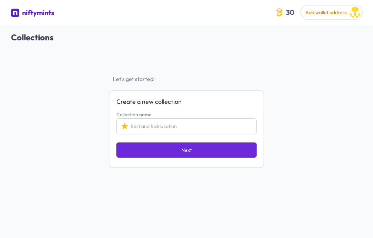
scroll to position [4, 0]
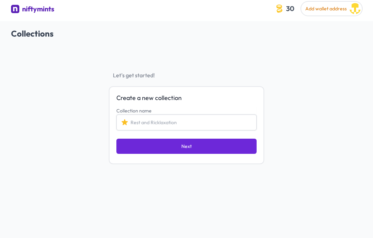
click at [218, 123] on input "Collection name" at bounding box center [186, 123] width 140 height 16
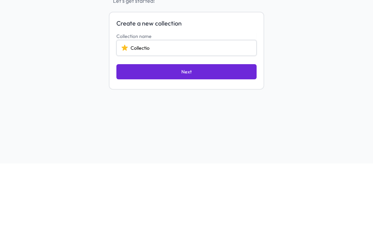
type input "Collection"
click at [238, 139] on button "Next" at bounding box center [186, 146] width 140 height 15
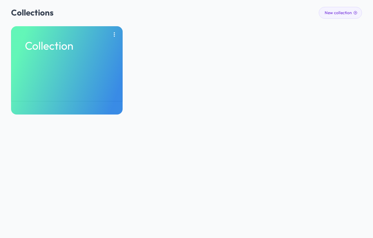
click at [54, 45] on p "Collection" at bounding box center [67, 45] width 84 height 11
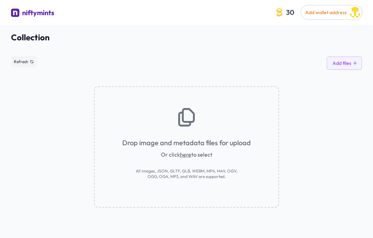
click at [172, 153] on span "Or click here to select" at bounding box center [186, 155] width 51 height 8
click at [183, 158] on link "here" at bounding box center [185, 154] width 11 height 7
click at [181, 156] on link "here" at bounding box center [185, 154] width 11 height 7
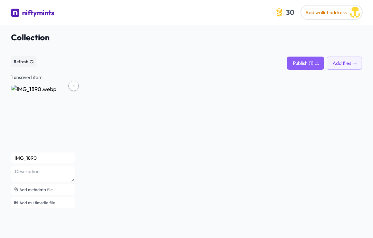
click at [29, 118] on img at bounding box center [43, 117] width 64 height 64
click at [28, 117] on img at bounding box center [43, 117] width 64 height 64
click at [275, 147] on div "IMG_1890 Add metadata file Add multimedia file" at bounding box center [186, 147] width 351 height 125
click at [20, 160] on input "IMG_1890" at bounding box center [43, 158] width 64 height 11
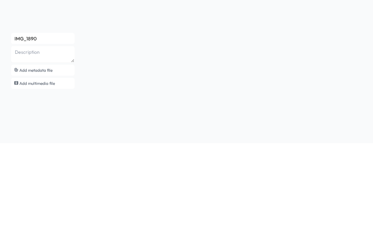
click at [55, 128] on input "IMG_1890" at bounding box center [43, 133] width 64 height 11
click at [41, 141] on textarea at bounding box center [43, 149] width 64 height 17
click at [39, 141] on textarea at bounding box center [43, 149] width 64 height 17
type textarea "SpaceX"
click at [43, 128] on input "IMG_1890" at bounding box center [43, 133] width 64 height 11
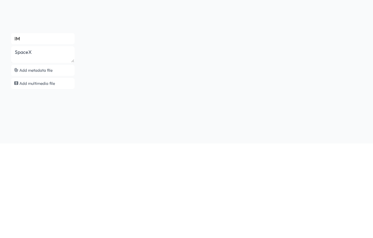
type input "I"
type input "SpaceX"
click at [52, 141] on textarea "SpaceX" at bounding box center [43, 149] width 64 height 17
type textarea "S"
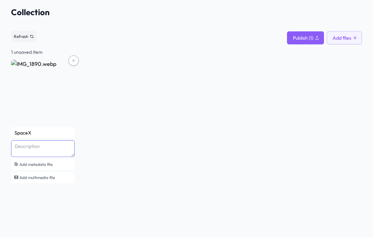
scroll to position [25, 0]
click at [310, 39] on span "Publish (1)" at bounding box center [303, 38] width 20 height 7
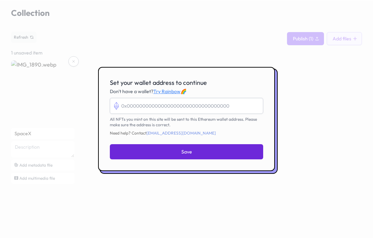
scroll to position [9, 0]
click at [282, 169] on div at bounding box center [186, 119] width 373 height 238
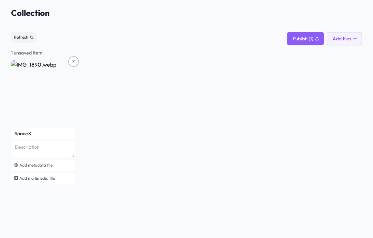
click at [302, 157] on div "SpaceX Add metadata file Add multimedia file" at bounding box center [186, 122] width 351 height 125
click at [39, 142] on textarea at bounding box center [43, 149] width 64 height 17
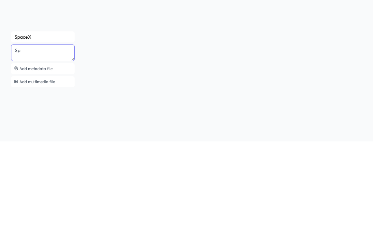
type textarea "S"
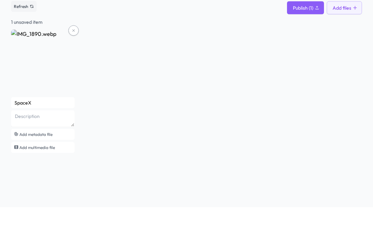
click at [76, 56] on button at bounding box center [73, 61] width 10 height 10
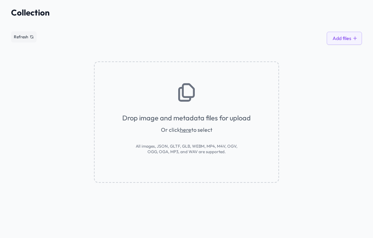
click at [238, 126] on div "Drop image and metadata files for upload Or click here to select All images, JS…" at bounding box center [186, 122] width 185 height 122
click at [180, 133] on link "here" at bounding box center [185, 129] width 11 height 7
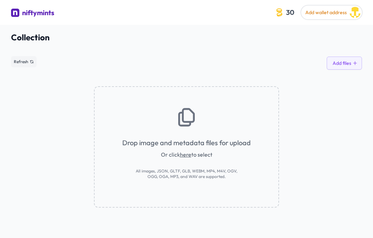
click at [188, 158] on link "here" at bounding box center [185, 154] width 11 height 7
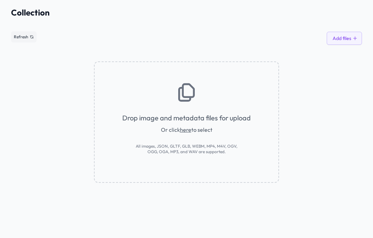
click at [188, 132] on link "here" at bounding box center [185, 129] width 11 height 7
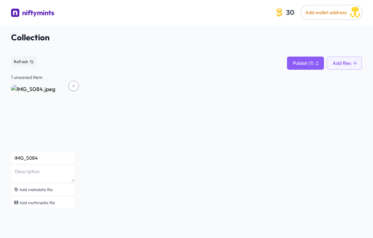
click at [39, 157] on input "IMG_5084" at bounding box center [43, 158] width 64 height 11
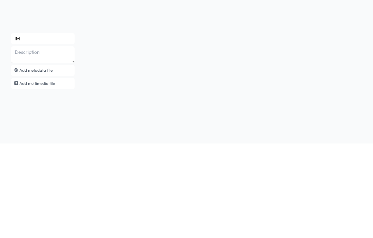
type input "I"
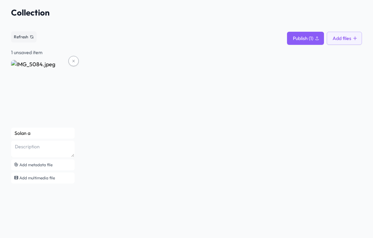
click at [30, 132] on input "Solan a" at bounding box center [43, 133] width 64 height 11
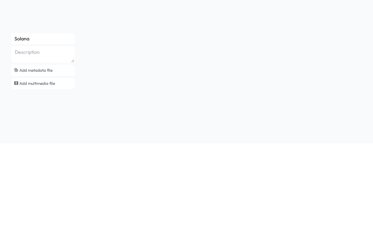
type input "Solana"
click at [25, 141] on textarea at bounding box center [43, 149] width 64 height 17
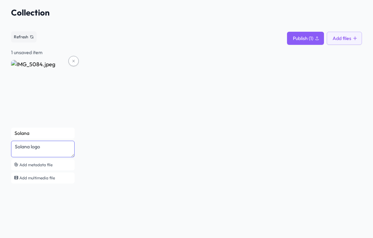
type textarea "Solana logo"
click at [309, 37] on span "Publish (1)" at bounding box center [303, 38] width 20 height 7
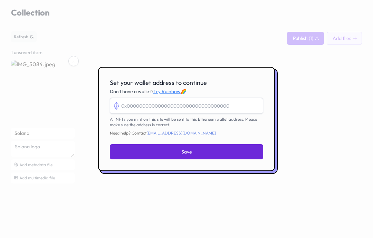
scroll to position [28, 0]
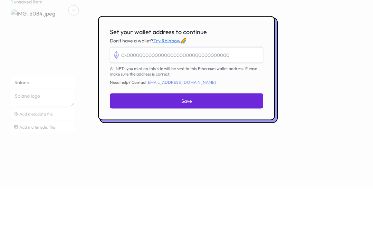
click at [124, 98] on input "Set your wallet address to continue" at bounding box center [186, 106] width 153 height 16
paste input "0x88aa59e747120fd524DD1de75E15e6D260C7a58d"
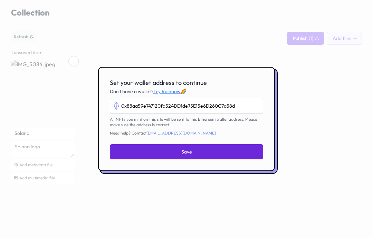
click at [232, 144] on button "Save" at bounding box center [186, 151] width 153 height 15
type input "0x88aa59e747120fd524dd1de75e15e6d260c7a58d"
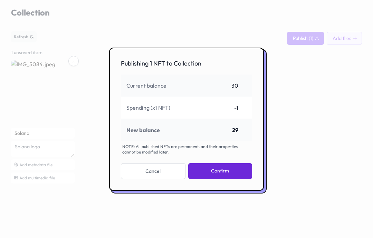
click at [236, 179] on button "Confirm" at bounding box center [220, 171] width 64 height 16
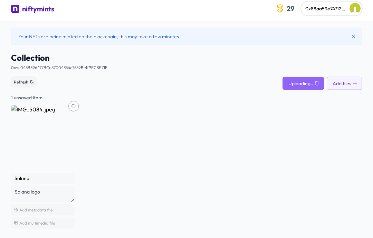
scroll to position [4, 0]
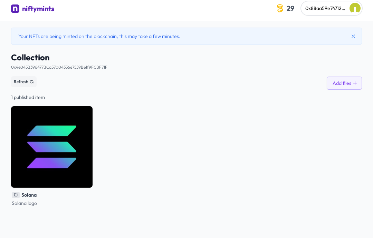
click at [67, 155] on img at bounding box center [52, 147] width 82 height 82
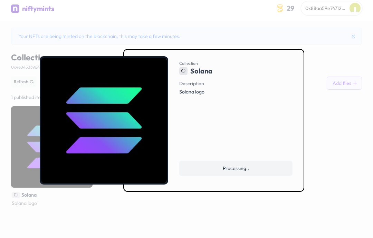
click at [329, 162] on div at bounding box center [186, 119] width 373 height 238
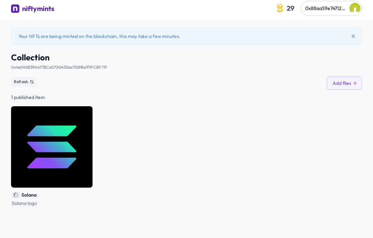
scroll to position [25, 0]
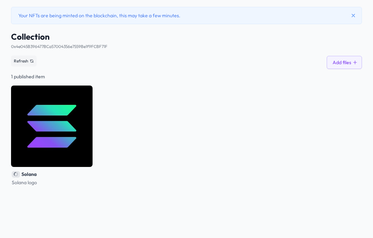
click at [89, 136] on img at bounding box center [52, 127] width 82 height 82
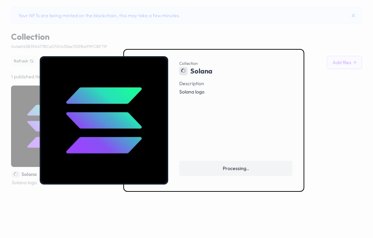
click at [350, 142] on div at bounding box center [186, 119] width 373 height 238
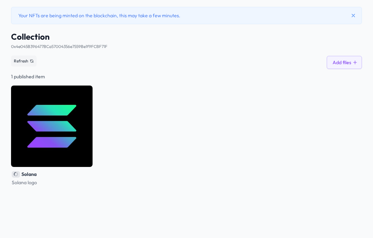
click at [358, 62] on button "Add files" at bounding box center [344, 62] width 35 height 13
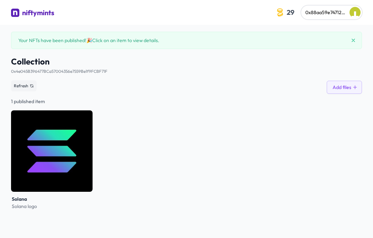
click at [29, 147] on img at bounding box center [52, 152] width 82 height 82
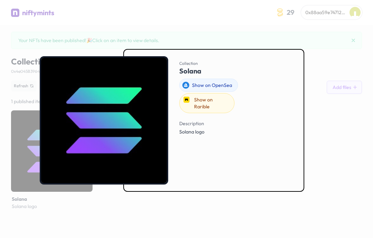
click at [358, 62] on div at bounding box center [186, 119] width 373 height 238
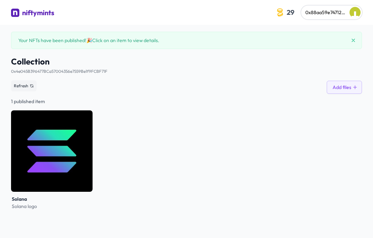
click at [354, 88] on icon at bounding box center [355, 87] width 5 height 5
click at [40, 156] on img at bounding box center [52, 152] width 82 height 82
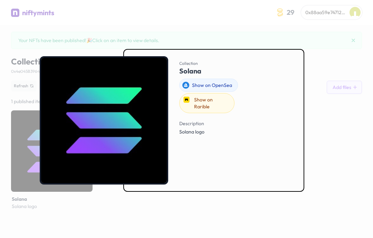
click at [342, 53] on div at bounding box center [186, 119] width 373 height 238
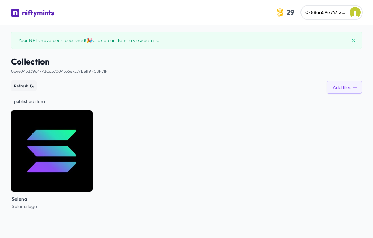
click at [353, 78] on div "Collection 0x4e045B396477BCa57004356e7559Be1f9FCBF71F See smart contract Refres…" at bounding box center [186, 75] width 351 height 38
click at [354, 81] on button "Add files" at bounding box center [344, 87] width 35 height 13
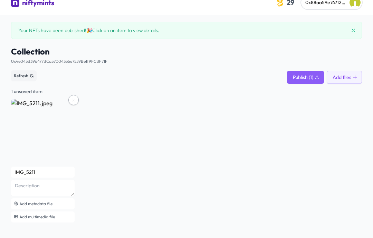
scroll to position [3, 0]
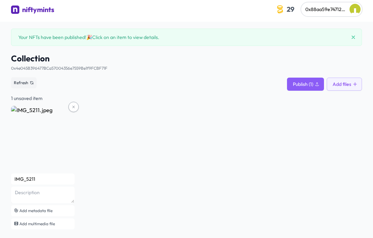
click at [42, 176] on input "IMG_5211" at bounding box center [43, 179] width 64 height 11
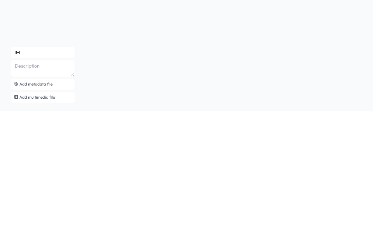
type input "I"
type input "Fun Elephant Meme"
click at [25, 187] on textarea at bounding box center [43, 195] width 64 height 17
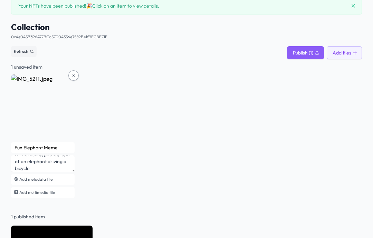
scroll to position [0, 0]
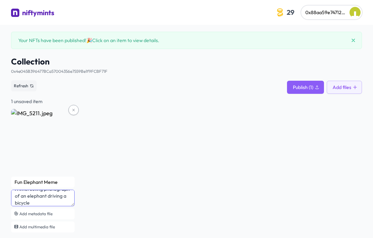
type textarea "A interesting photograph of an elephant driving a bicycle"
click at [312, 88] on span "Publish (1)" at bounding box center [303, 87] width 20 height 7
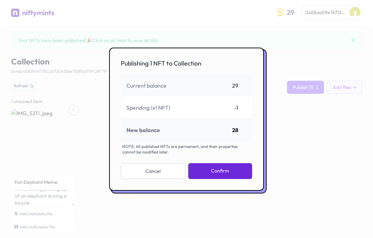
click at [238, 179] on button "Confirm" at bounding box center [220, 171] width 64 height 16
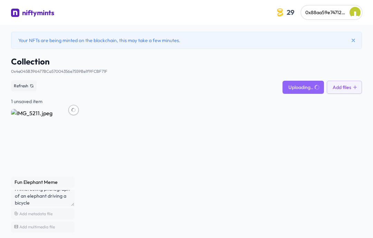
scroll to position [7, 0]
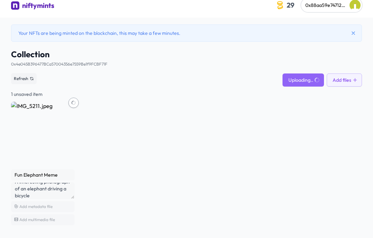
click at [34, 144] on img at bounding box center [43, 134] width 64 height 64
click at [26, 138] on img at bounding box center [43, 134] width 64 height 64
click at [36, 144] on img at bounding box center [43, 134] width 64 height 64
click at [36, 125] on img at bounding box center [43, 134] width 64 height 64
click at [302, 73] on div "Refresh Uploading.. Add files" at bounding box center [186, 79] width 351 height 16
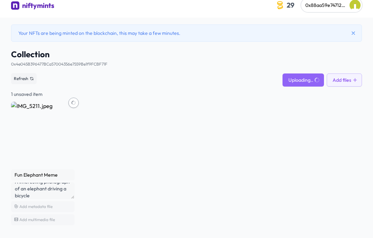
click at [32, 136] on img at bounding box center [43, 134] width 64 height 64
click at [35, 135] on img at bounding box center [43, 134] width 64 height 64
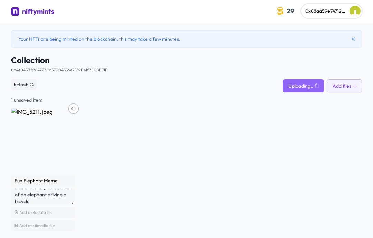
scroll to position [0, 0]
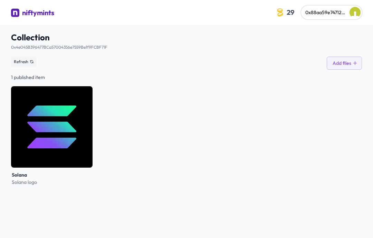
click at [347, 63] on button "Add files" at bounding box center [344, 63] width 35 height 13
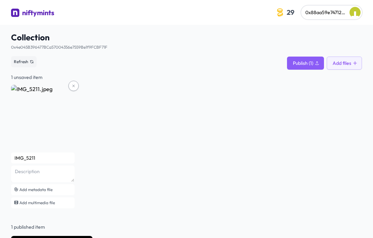
click at [26, 159] on input "IMG_5211" at bounding box center [43, 158] width 64 height 11
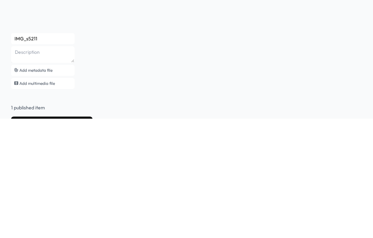
click at [49, 153] on input "IMG_s5211" at bounding box center [43, 158] width 64 height 11
type input "I"
type input "E"
type input "Elephant Meme"
click at [42, 166] on textarea at bounding box center [43, 174] width 64 height 17
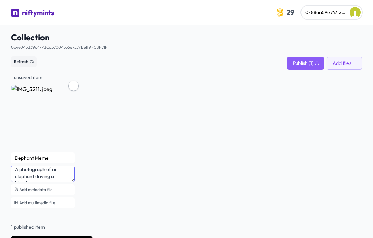
type textarea "A photograph of an elephant driving a bicycle."
click at [314, 60] on button "Publish (1)" at bounding box center [305, 63] width 37 height 13
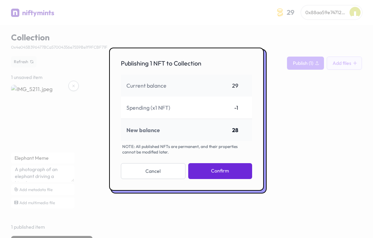
click at [248, 179] on button "Confirm" at bounding box center [220, 171] width 64 height 16
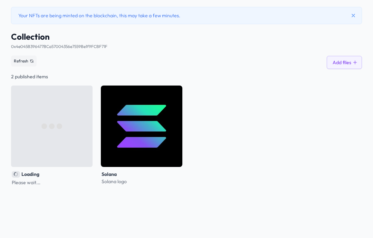
scroll to position [25, 0]
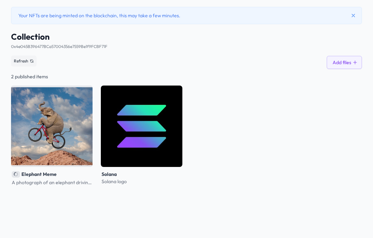
click at [66, 139] on img at bounding box center [52, 127] width 82 height 82
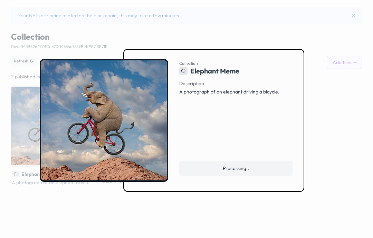
click at [342, 130] on div at bounding box center [186, 119] width 373 height 238
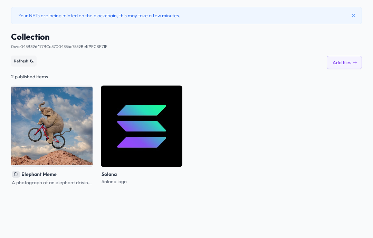
click at [21, 137] on img at bounding box center [52, 127] width 82 height 82
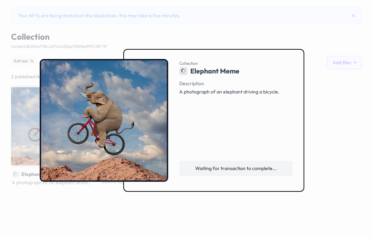
click at [23, 134] on div at bounding box center [186, 119] width 373 height 238
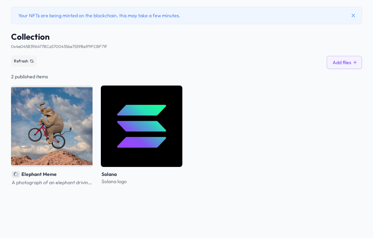
click at [21, 133] on img at bounding box center [52, 127] width 82 height 82
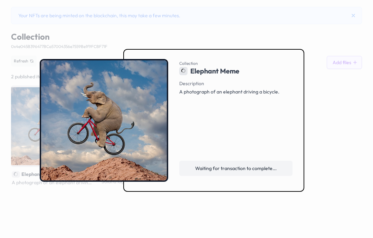
click at [6, 125] on div at bounding box center [186, 119] width 373 height 238
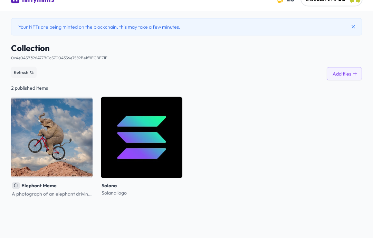
scroll to position [14, 0]
click at [28, 156] on img at bounding box center [52, 138] width 82 height 82
click at [24, 147] on img at bounding box center [52, 138] width 82 height 82
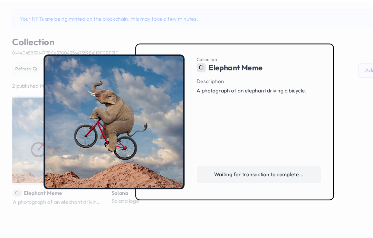
scroll to position [14, 0]
click at [287, 101] on div "Description A photograph of an elephant driving a bicycle. Waiting for transact…" at bounding box center [235, 127] width 113 height 97
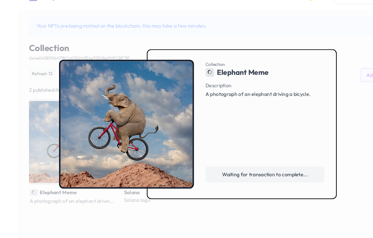
scroll to position [0, 0]
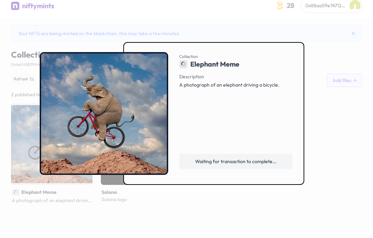
click at [335, 28] on div at bounding box center [186, 119] width 373 height 238
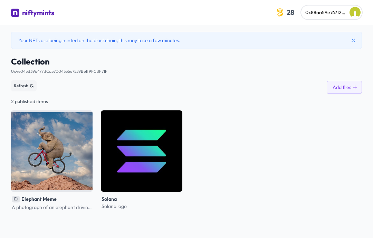
click at [318, 141] on div "Elephant Meme A photograph of an elephant driving a bicycle. [PERSON_NAME] logo" at bounding box center [186, 161] width 351 height 101
click at [32, 70] on link "0x4e045B396477BCa57004356e7559Be1f9FCBF71F" at bounding box center [59, 71] width 96 height 5
